Goal: Task Accomplishment & Management: Use online tool/utility

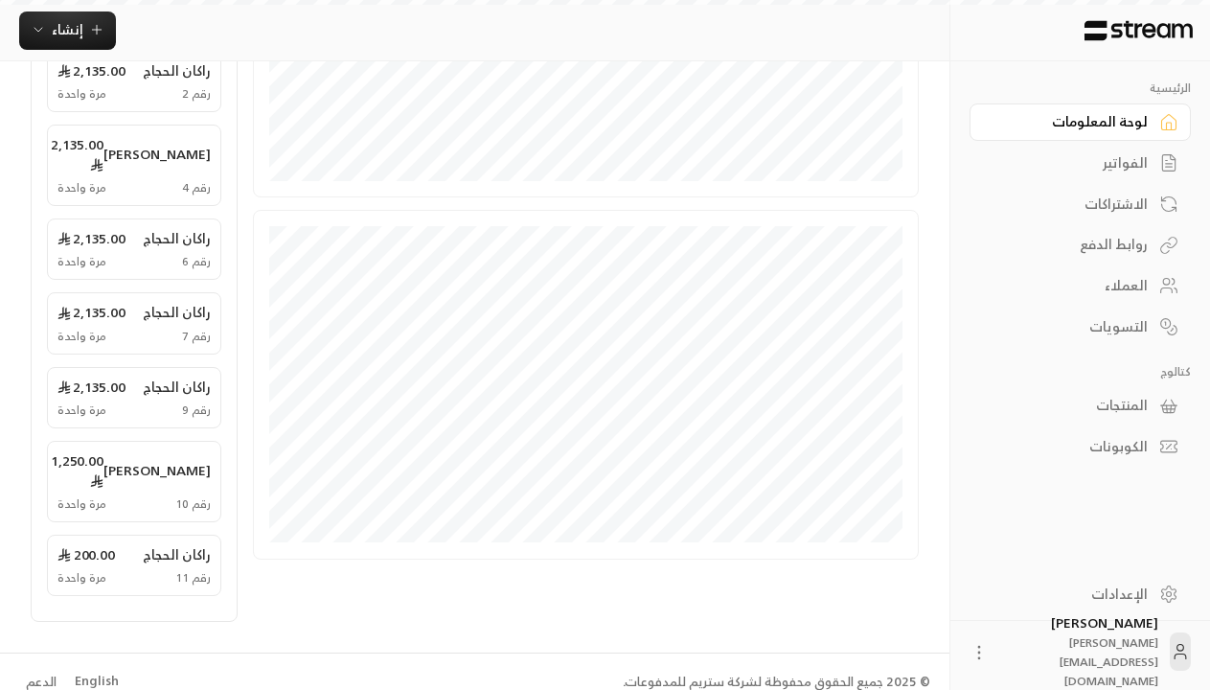
scroll to position [531, 0]
click at [94, 680] on div "English" at bounding box center [97, 681] width 44 height 19
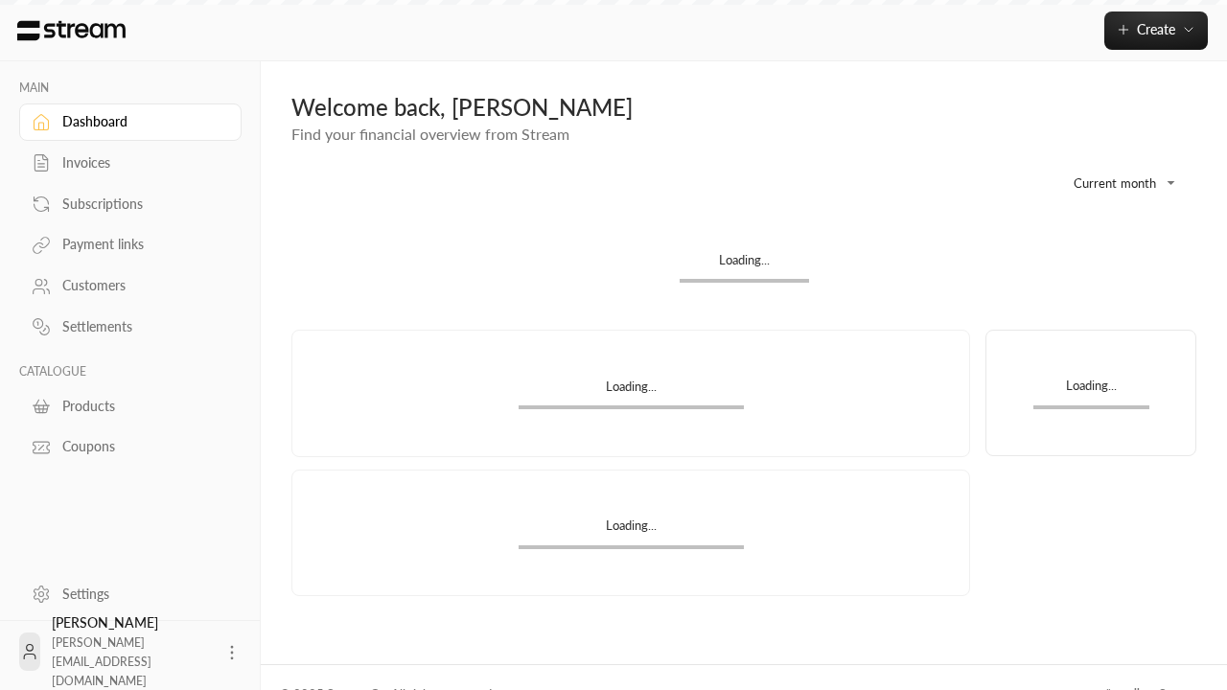
click at [127, 405] on div "Products" at bounding box center [139, 406] width 155 height 19
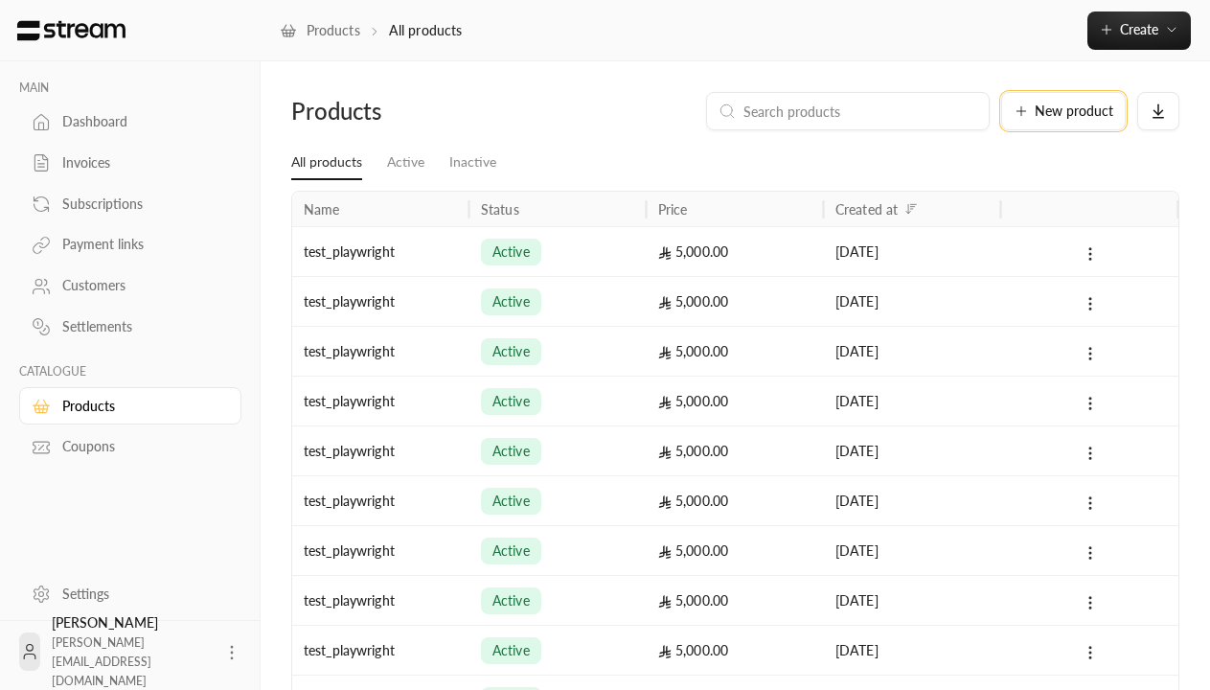
click at [1064, 111] on span "New product" at bounding box center [1074, 110] width 79 height 13
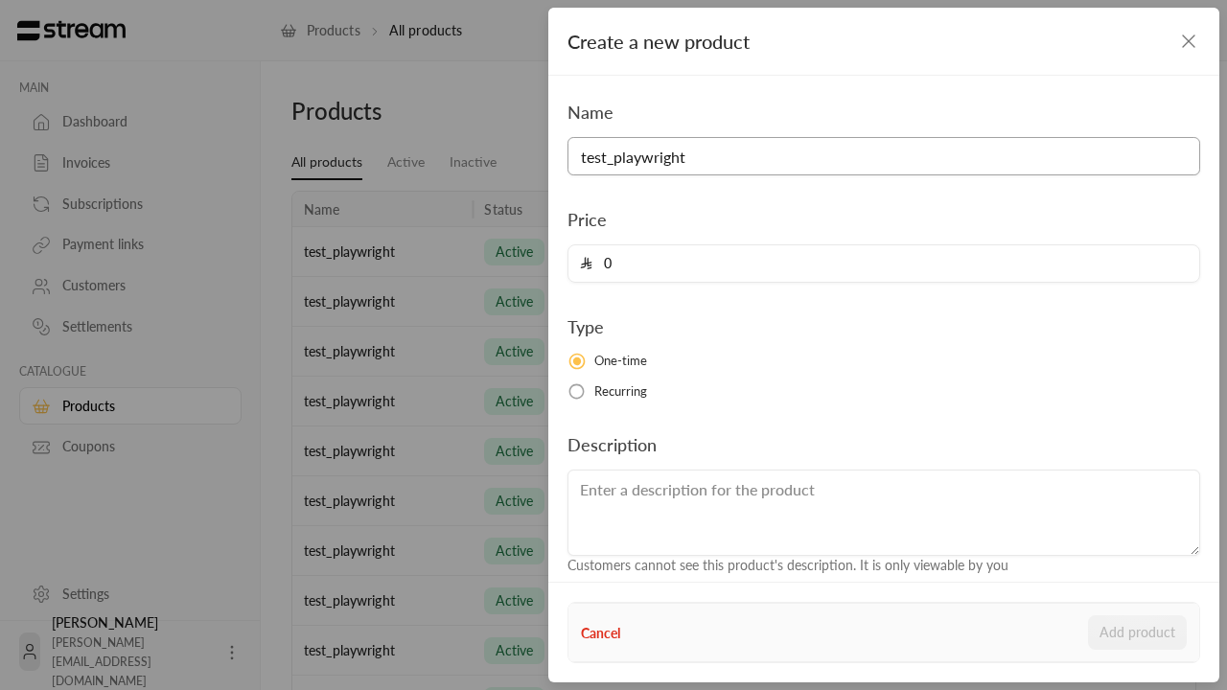
type input "test_playwright"
type input "5000"
click at [1137, 632] on button "Add product" at bounding box center [1137, 632] width 99 height 34
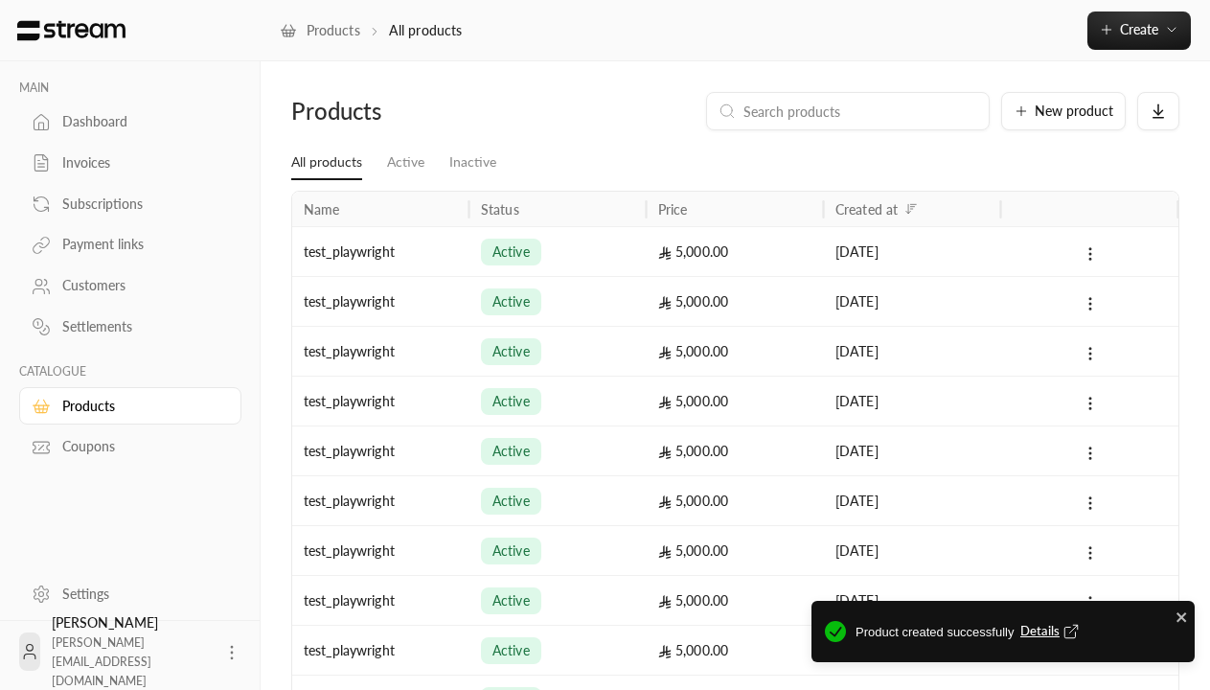
click at [1051, 631] on span "Details" at bounding box center [1052, 631] width 63 height 19
